Goal: Task Accomplishment & Management: Use online tool/utility

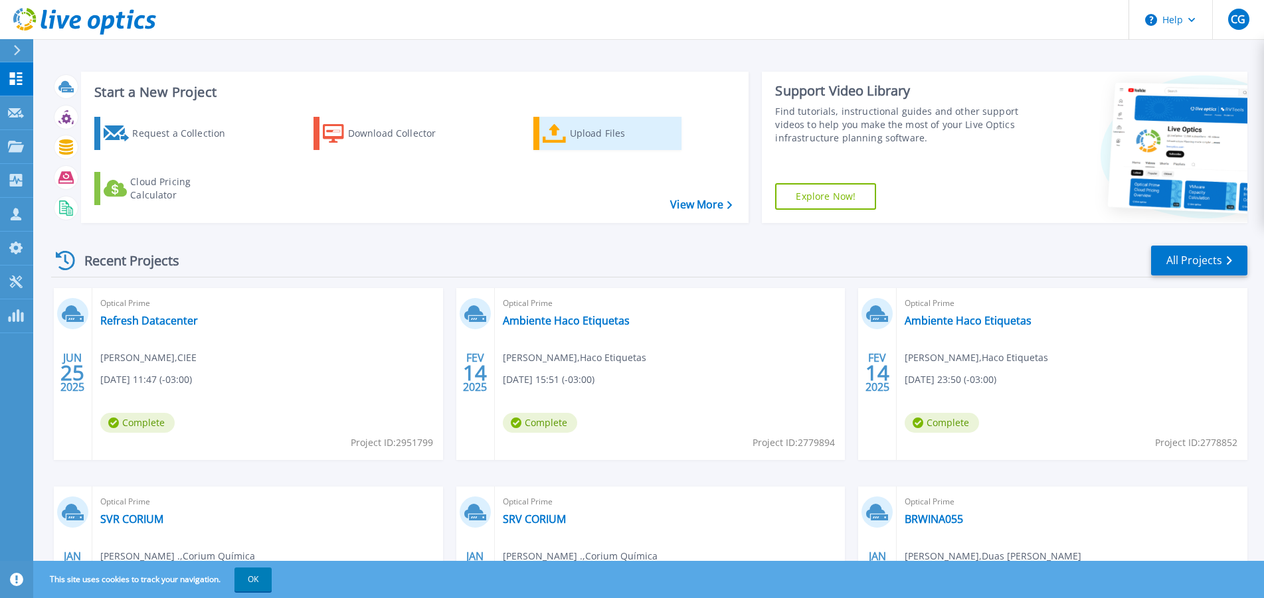
click at [606, 133] on div "Upload Files" at bounding box center [623, 133] width 106 height 27
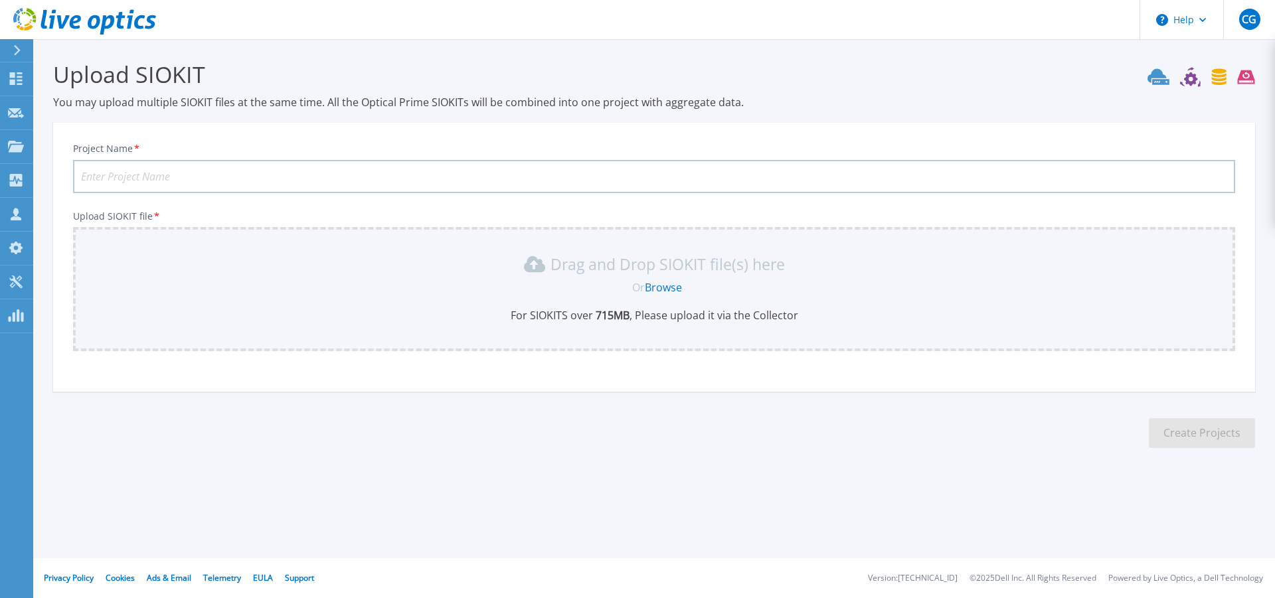
click at [651, 292] on link "Browse" at bounding box center [663, 287] width 37 height 15
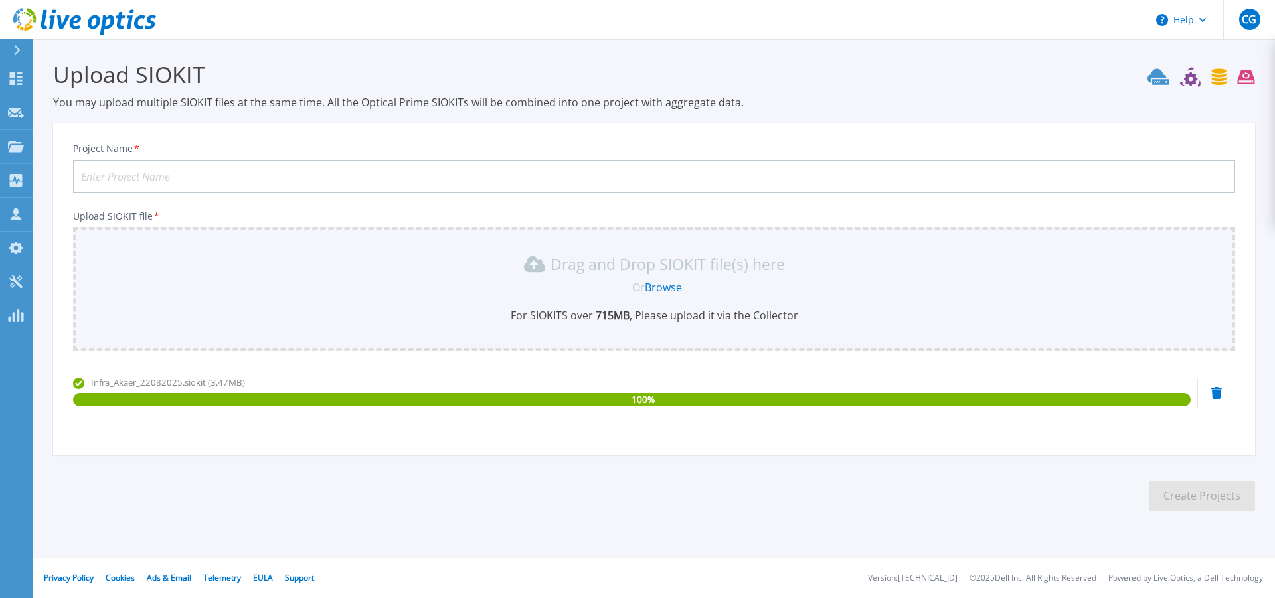
click at [321, 179] on input "Project Name *" at bounding box center [654, 176] width 1162 height 33
type input "AKAER"
click at [1201, 501] on button "Create Projects" at bounding box center [1202, 497] width 106 height 30
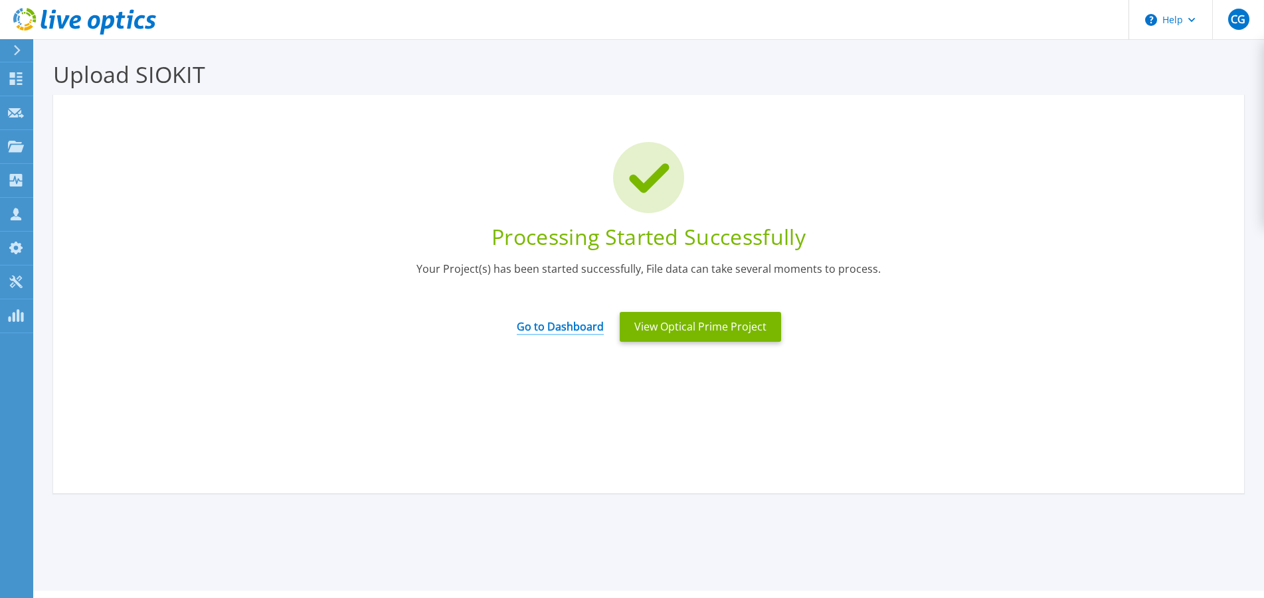
click at [572, 335] on link "Go to Dashboard" at bounding box center [560, 323] width 87 height 26
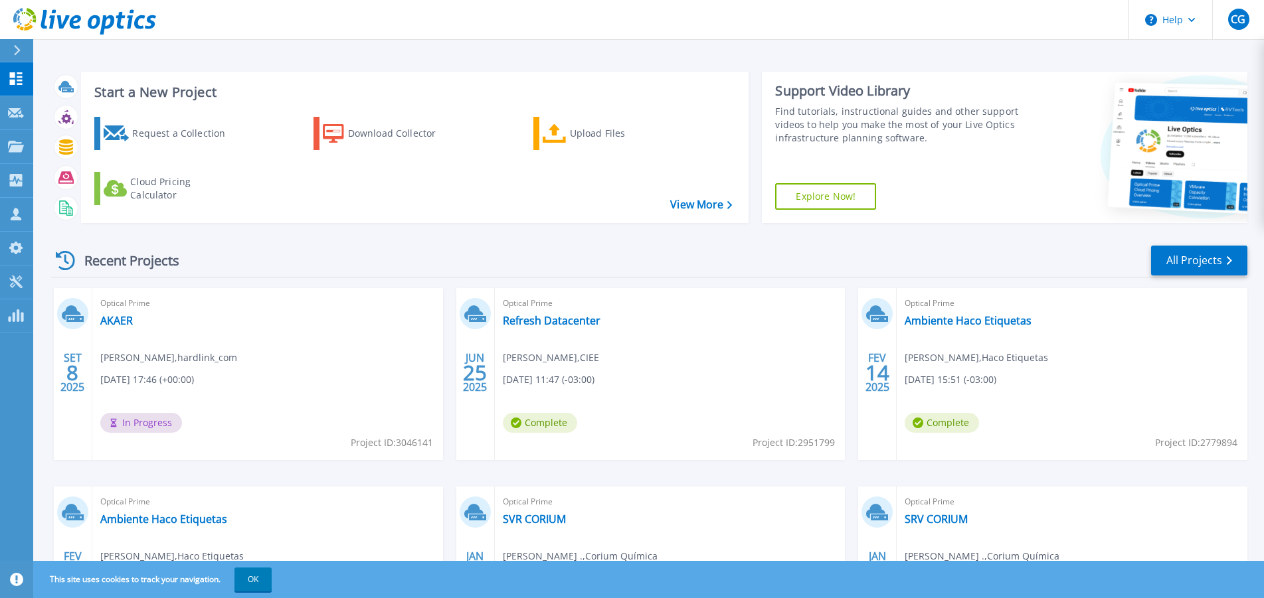
click at [298, 262] on div "Recent Projects All Projects" at bounding box center [649, 260] width 1196 height 33
click at [23, 80] on icon at bounding box center [16, 78] width 16 height 13
click at [268, 581] on button "OK" at bounding box center [252, 580] width 37 height 24
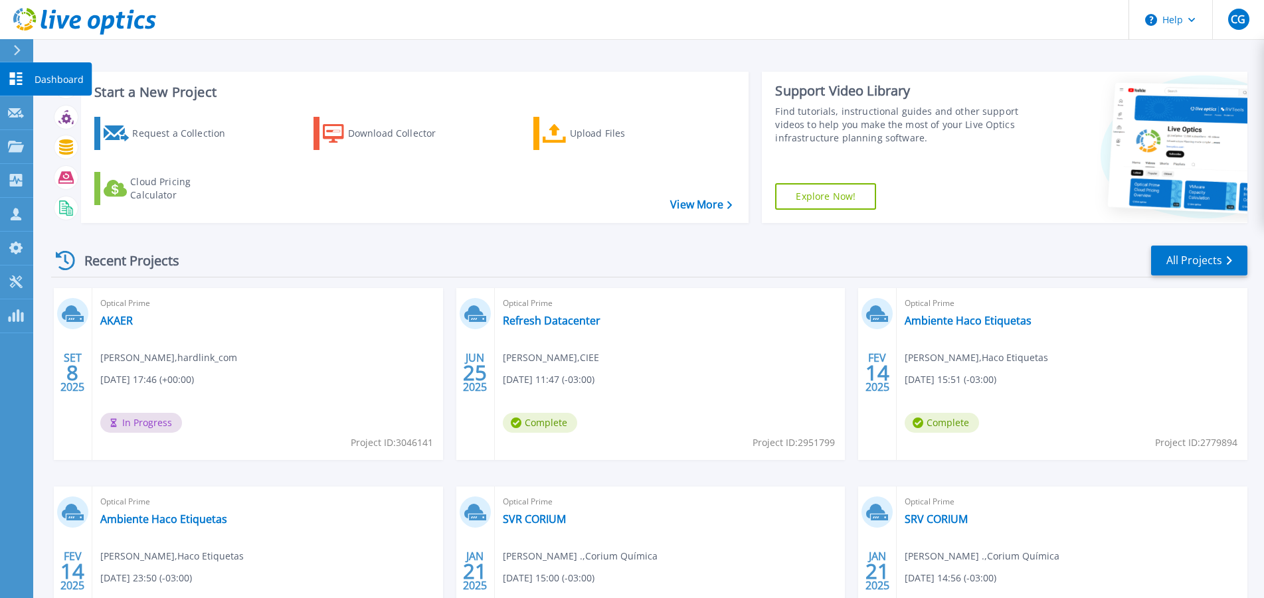
click at [14, 74] on icon at bounding box center [16, 78] width 13 height 13
click at [10, 114] on icon at bounding box center [16, 113] width 16 height 10
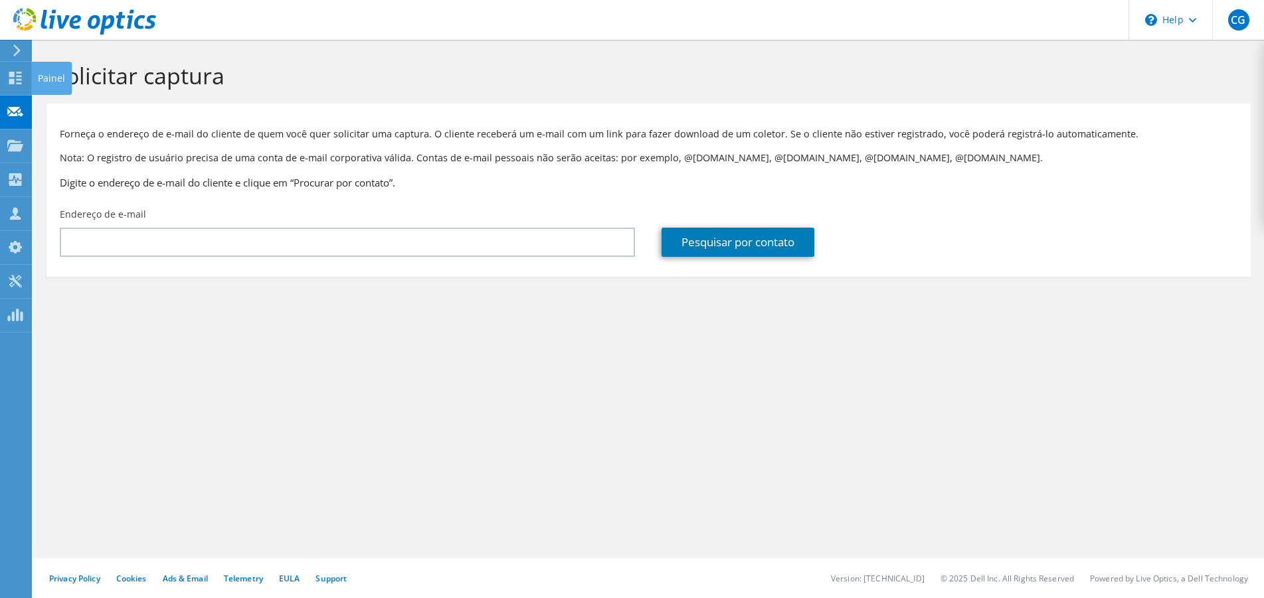
click at [12, 84] on use at bounding box center [15, 78] width 13 height 13
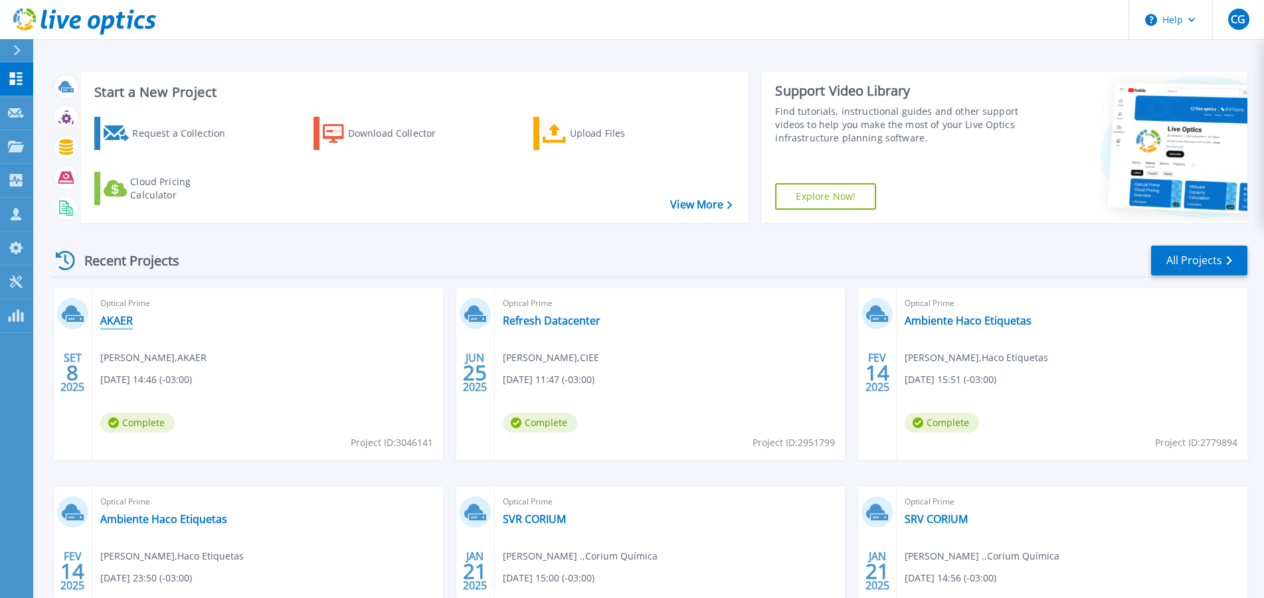
click at [116, 316] on link "AKAER" at bounding box center [116, 320] width 33 height 13
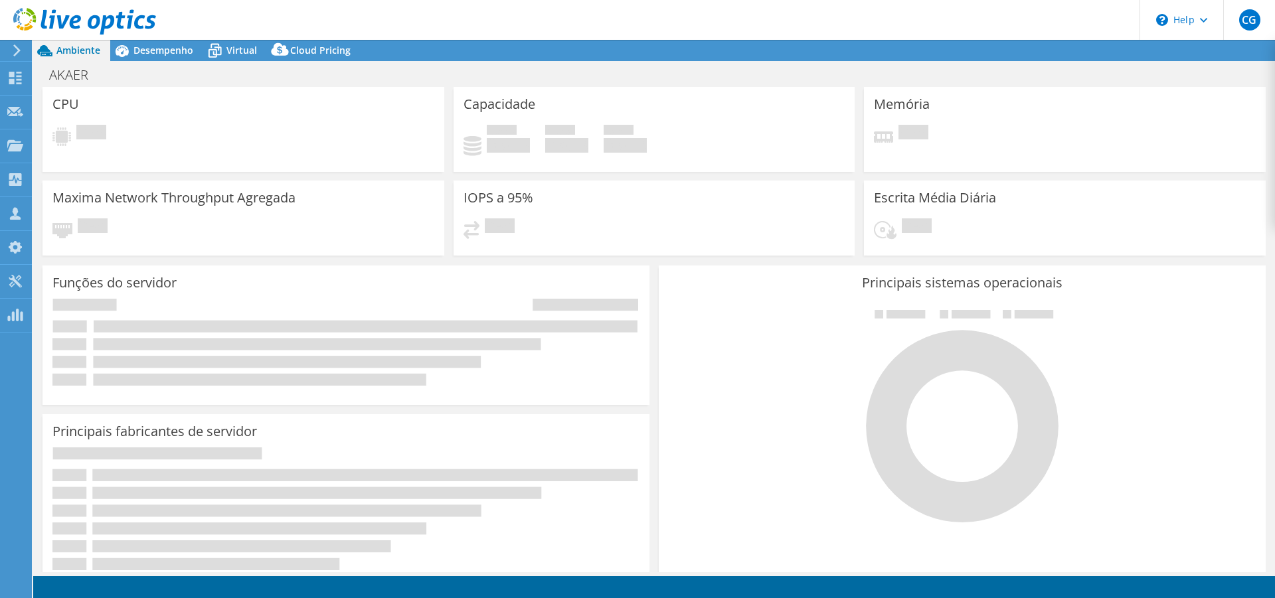
select select "USD"
